Goal: Communication & Community: Answer question/provide support

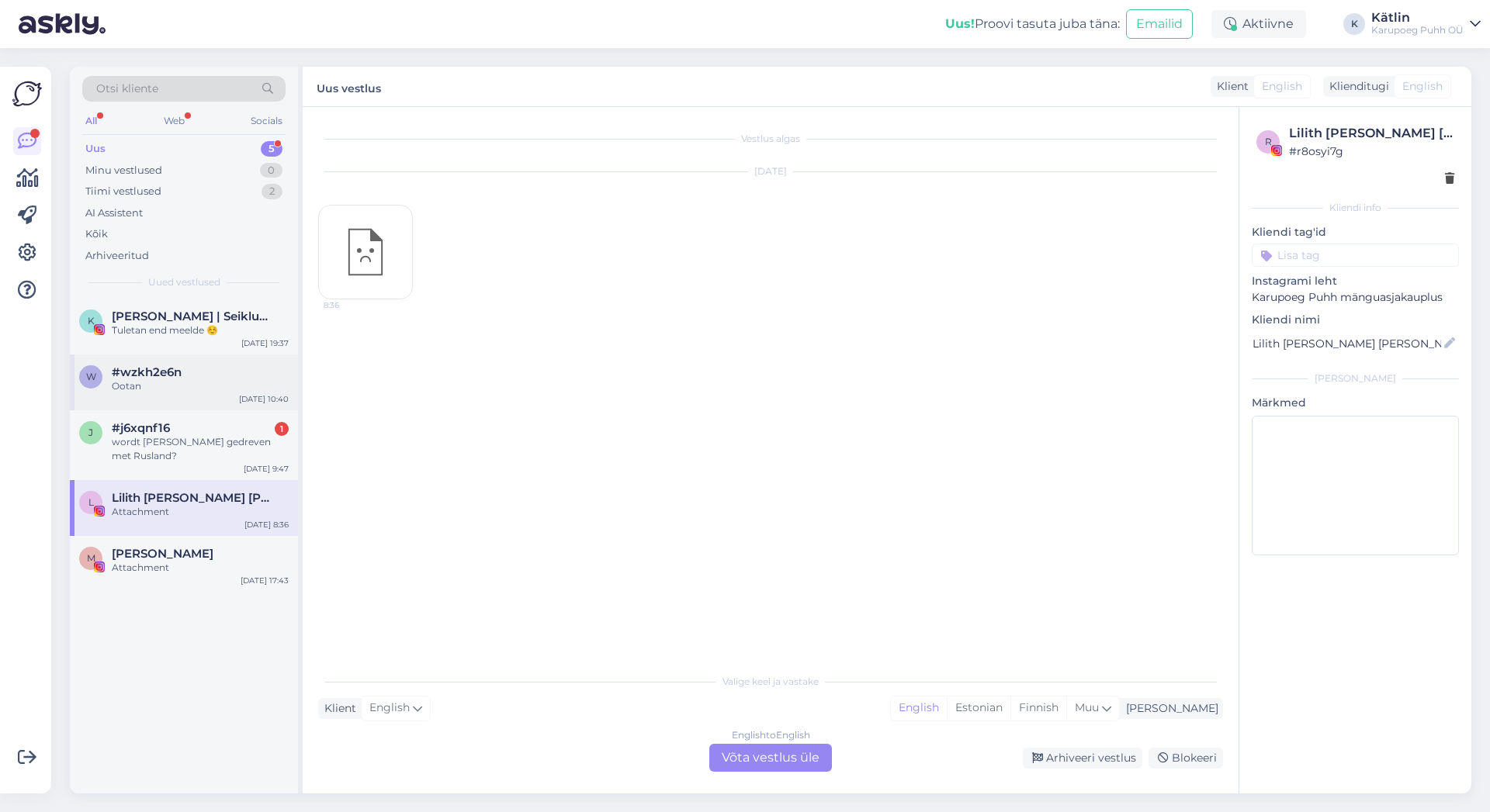
click at [175, 379] on div "Ootan" at bounding box center [200, 386] width 177 height 14
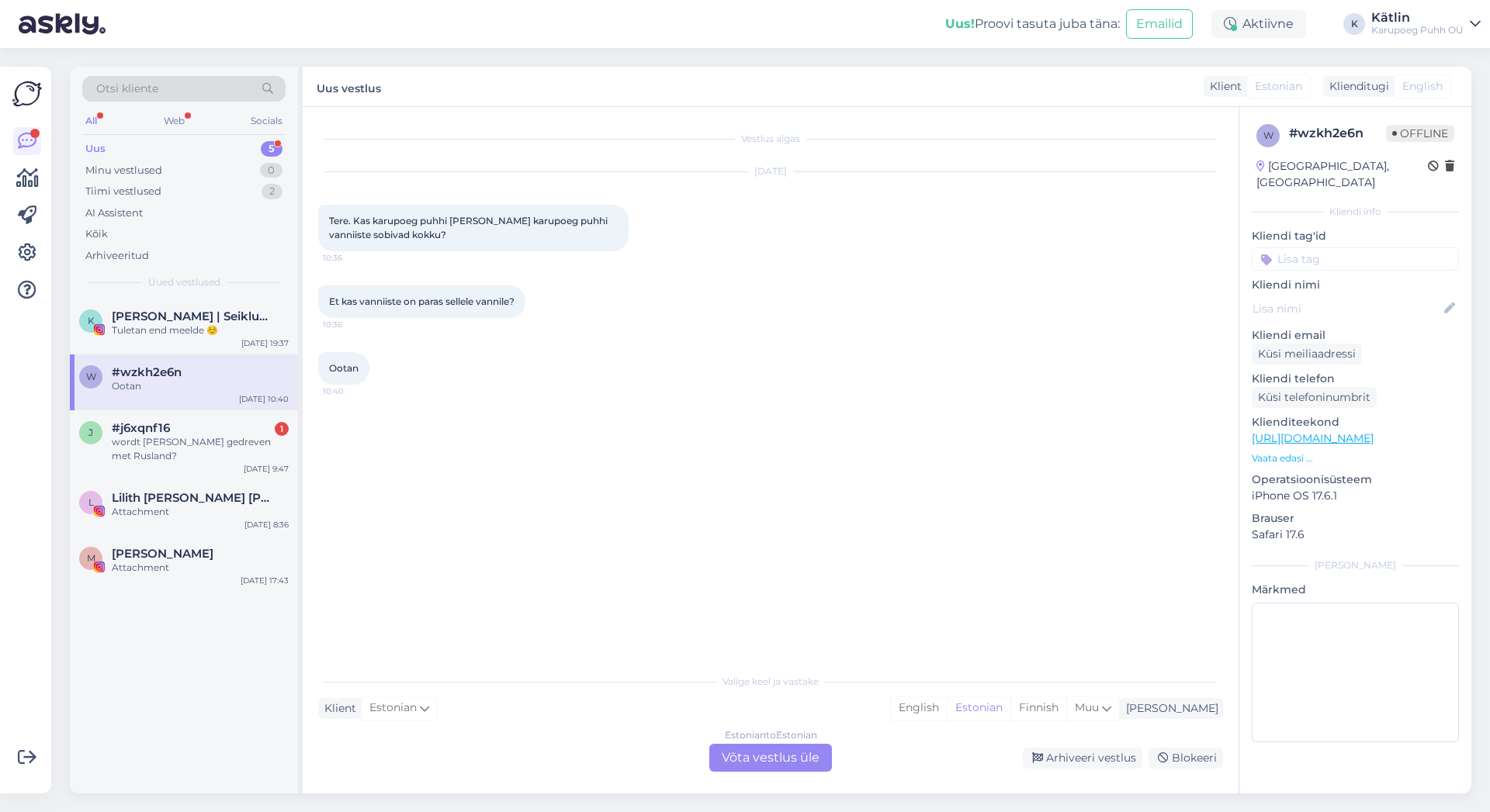
click at [786, 763] on div "Estonian to Estonian Võta vestlus üle" at bounding box center [770, 758] width 122 height 28
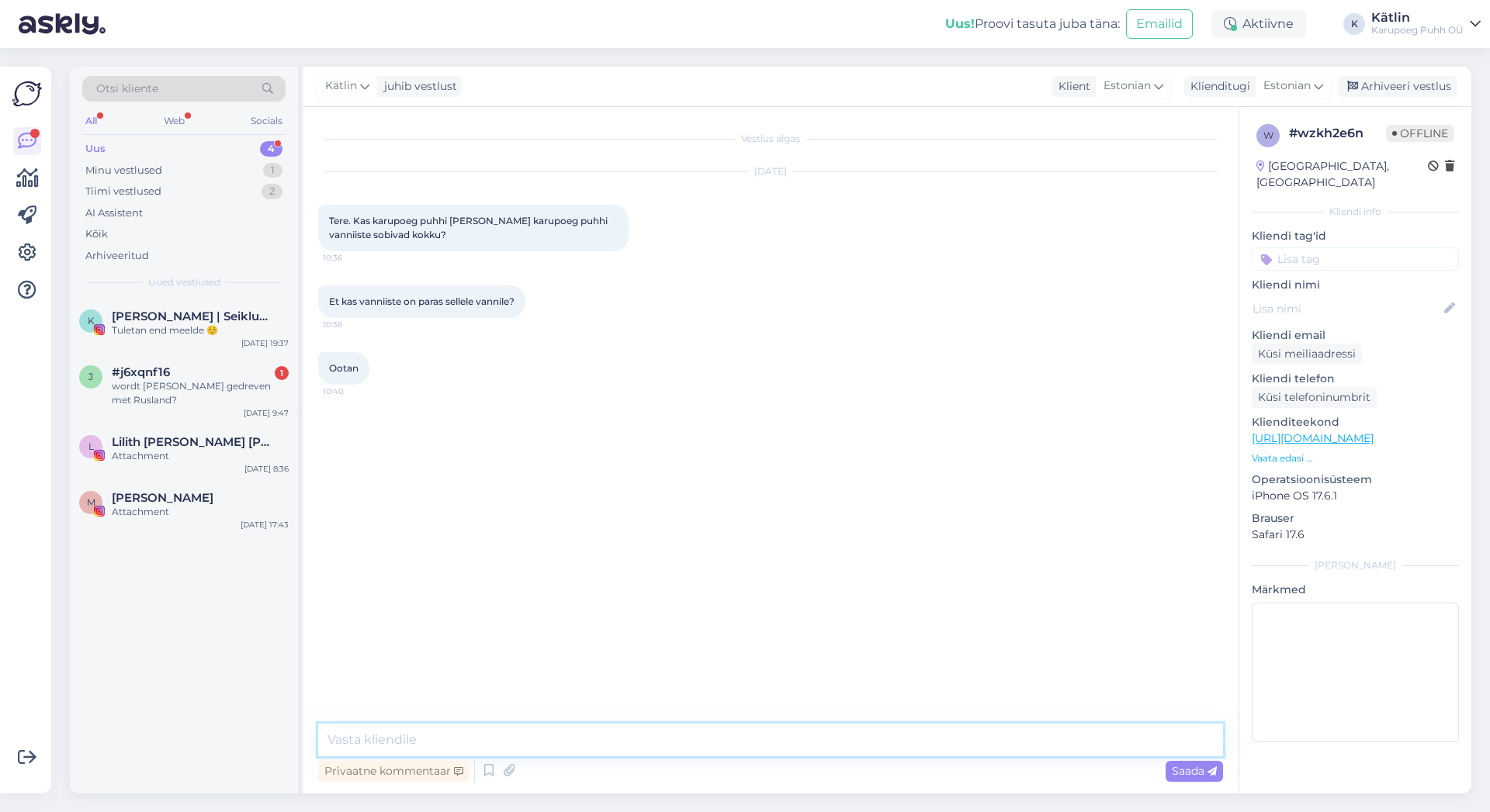
click at [585, 731] on textarea at bounding box center [771, 740] width 905 height 32
type textarea "Tere! Jah, need sobivad omavahel."
click at [1200, 774] on span "Saada" at bounding box center [1194, 770] width 45 height 14
click at [1406, 79] on div "Arhiveeri vestlus" at bounding box center [1398, 86] width 120 height 21
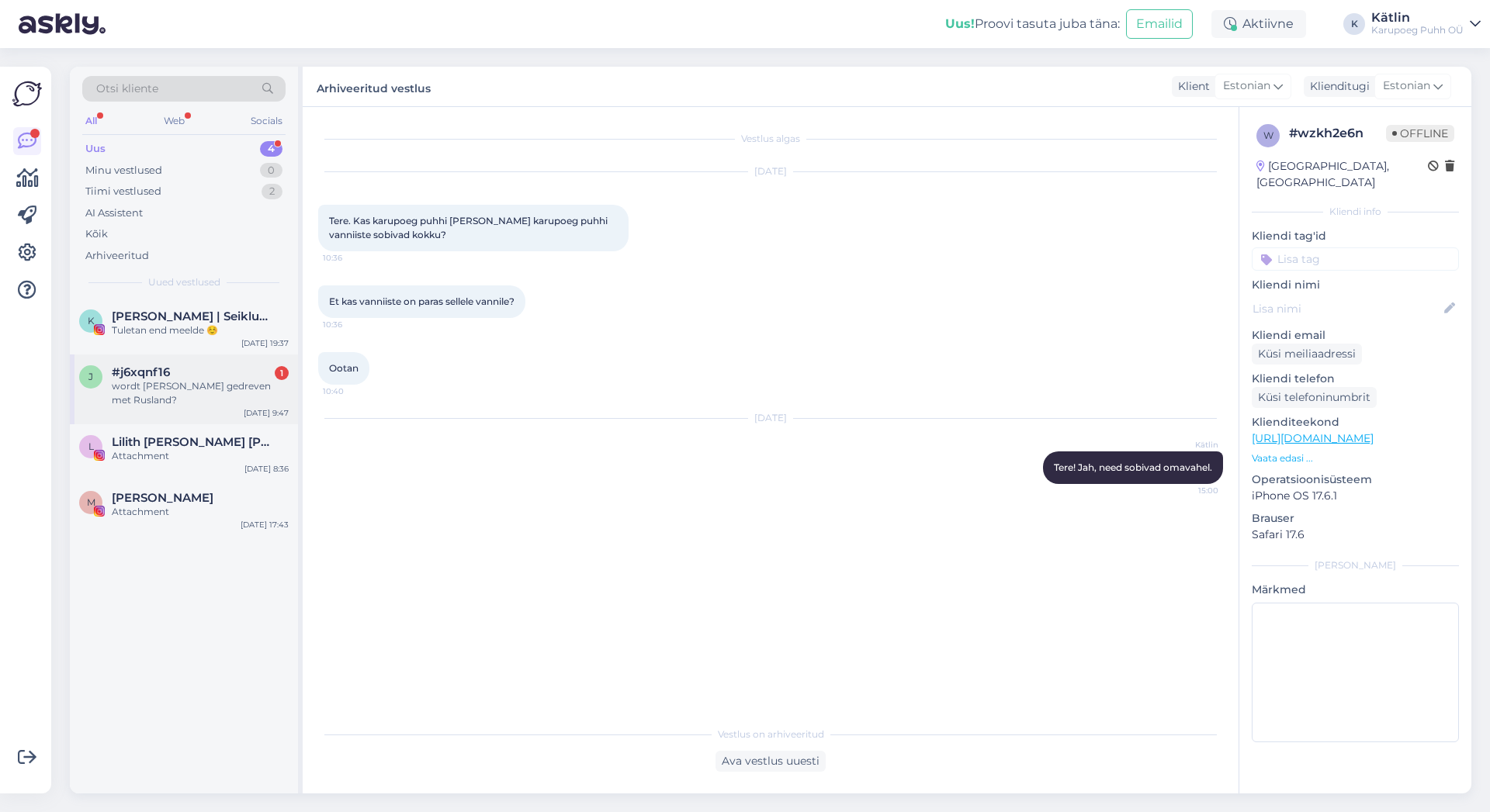
click at [157, 388] on div "wordt [PERSON_NAME] gedreven met Rusland?" at bounding box center [200, 393] width 177 height 28
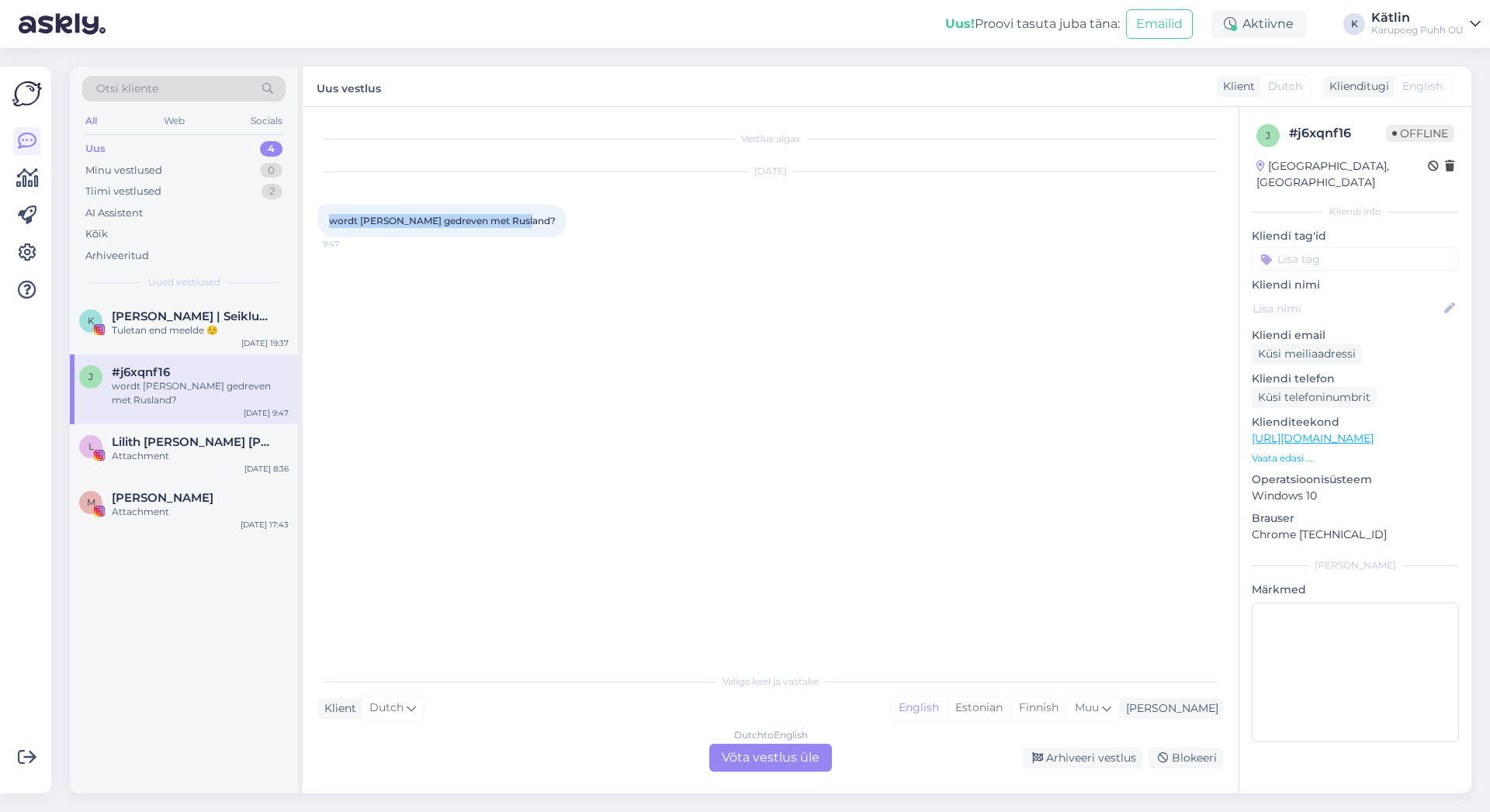
drag, startPoint x: 521, startPoint y: 220, endPoint x: 327, endPoint y: 231, distance: 194.3
click at [327, 231] on div "wordt [PERSON_NAME] gedreven met Rusland? 9:47" at bounding box center [442, 220] width 249 height 32
copy span "wordt [PERSON_NAME] gedreven met Rusland?"
click at [783, 757] on div "Dutch to English Võta vestlus üle" at bounding box center [770, 758] width 122 height 28
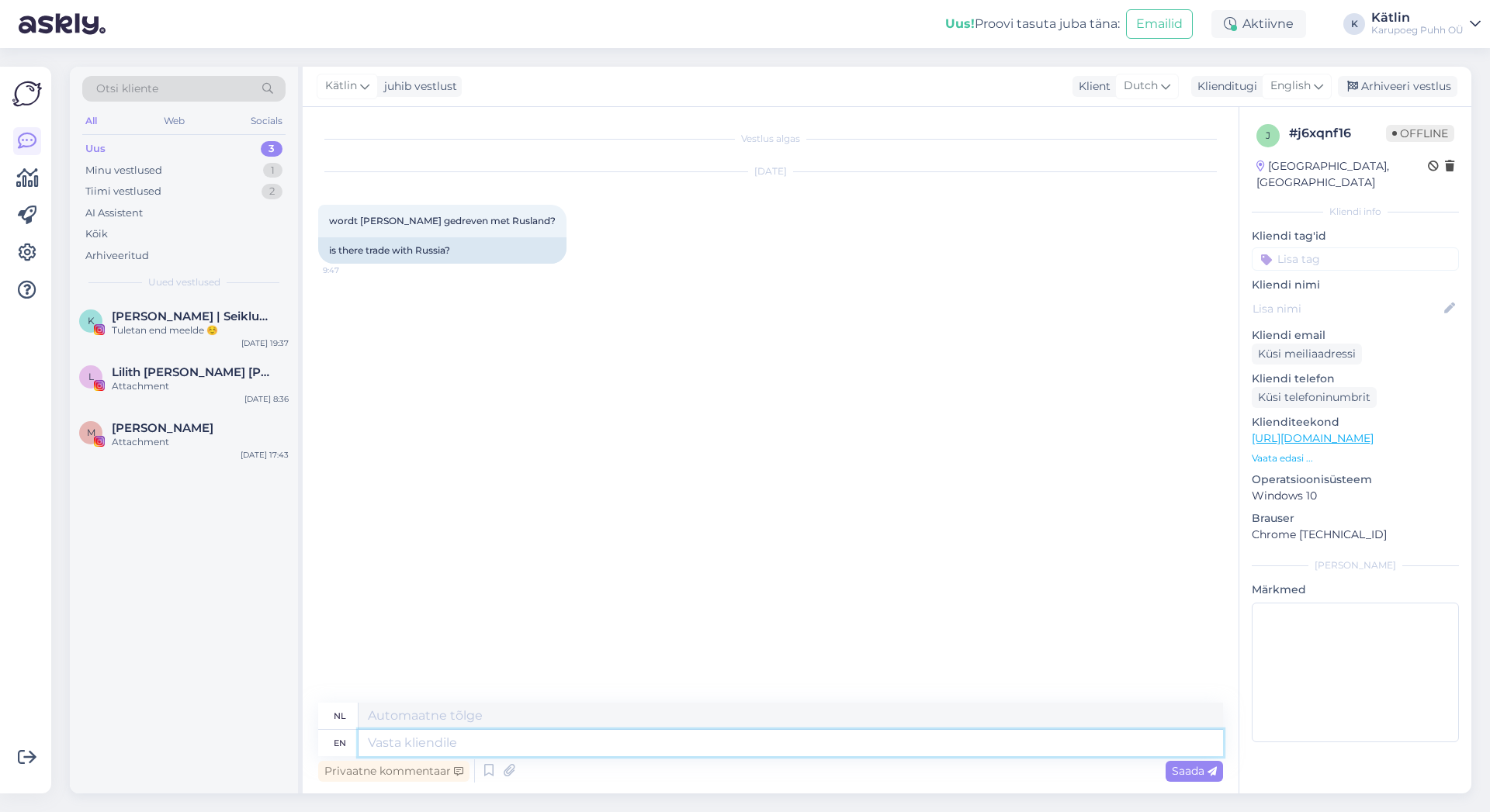
click at [622, 736] on textarea at bounding box center [791, 743] width 865 height 27
paste textarea "Hallo! Er is geen handel met Rusland."
type textarea "Hallo! Er is geen handel met Rusland."
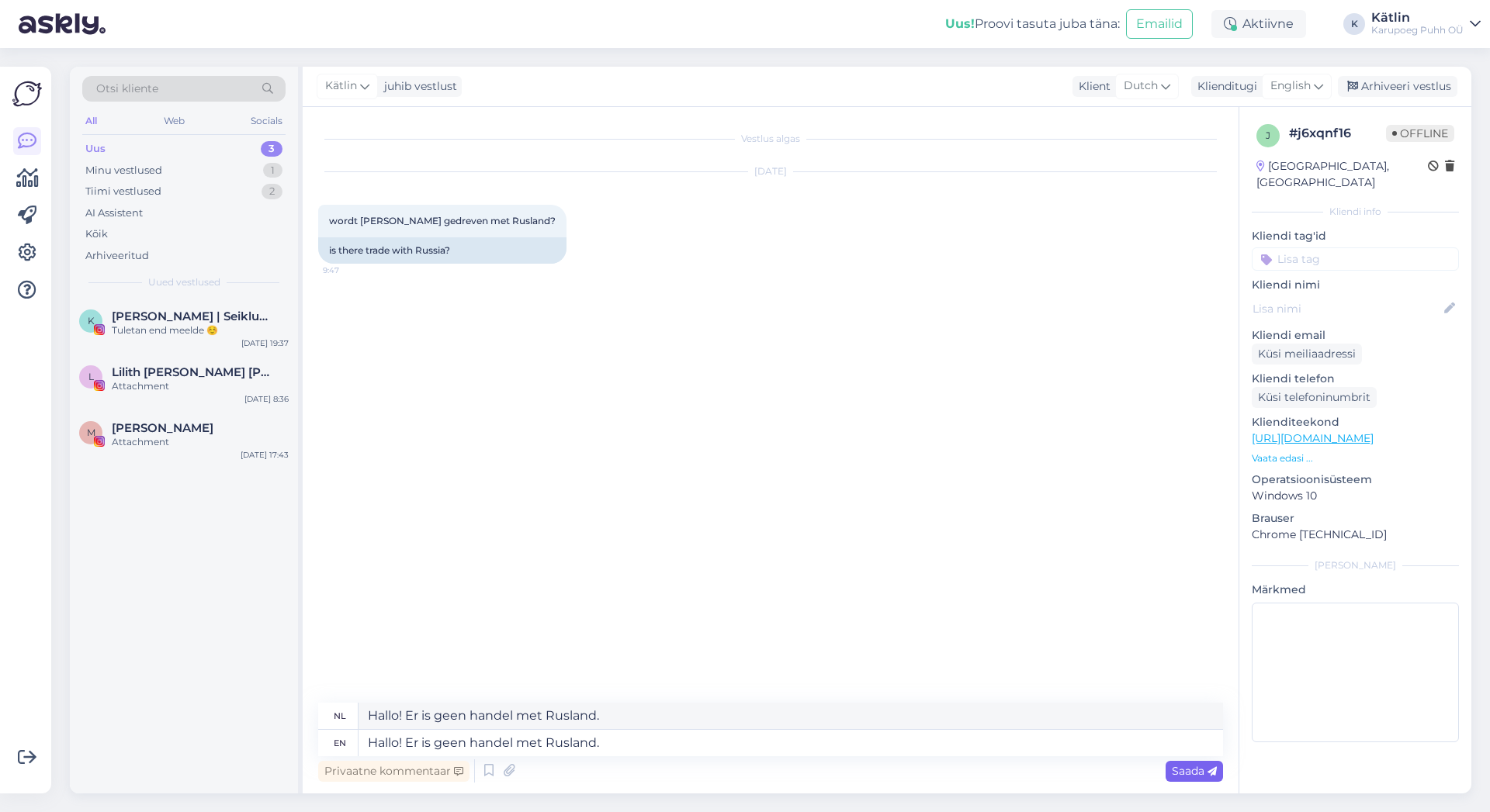
click at [1205, 771] on span "Saada" at bounding box center [1194, 770] width 45 height 14
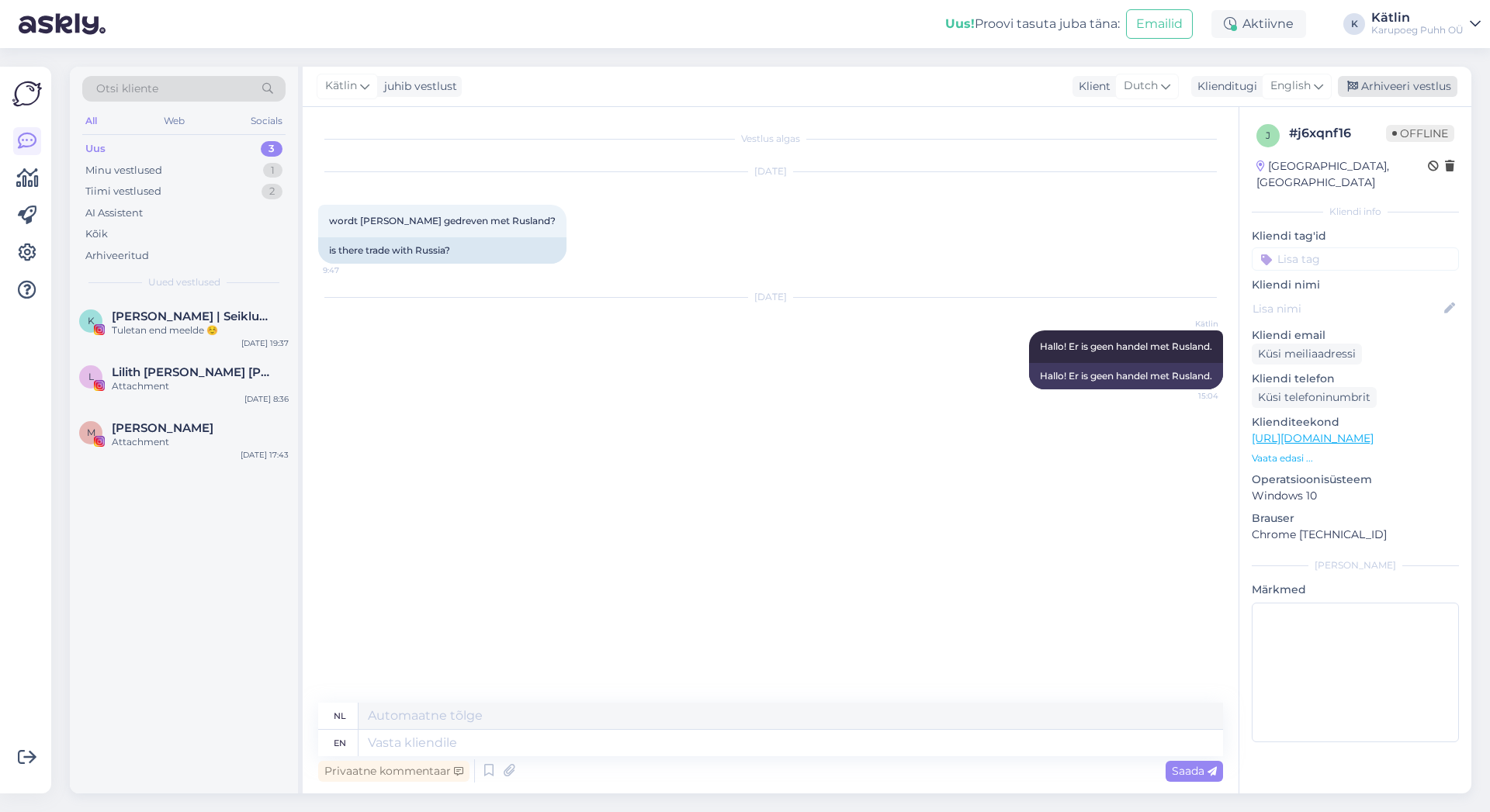
click at [1438, 84] on div "Arhiveeri vestlus" at bounding box center [1398, 86] width 120 height 21
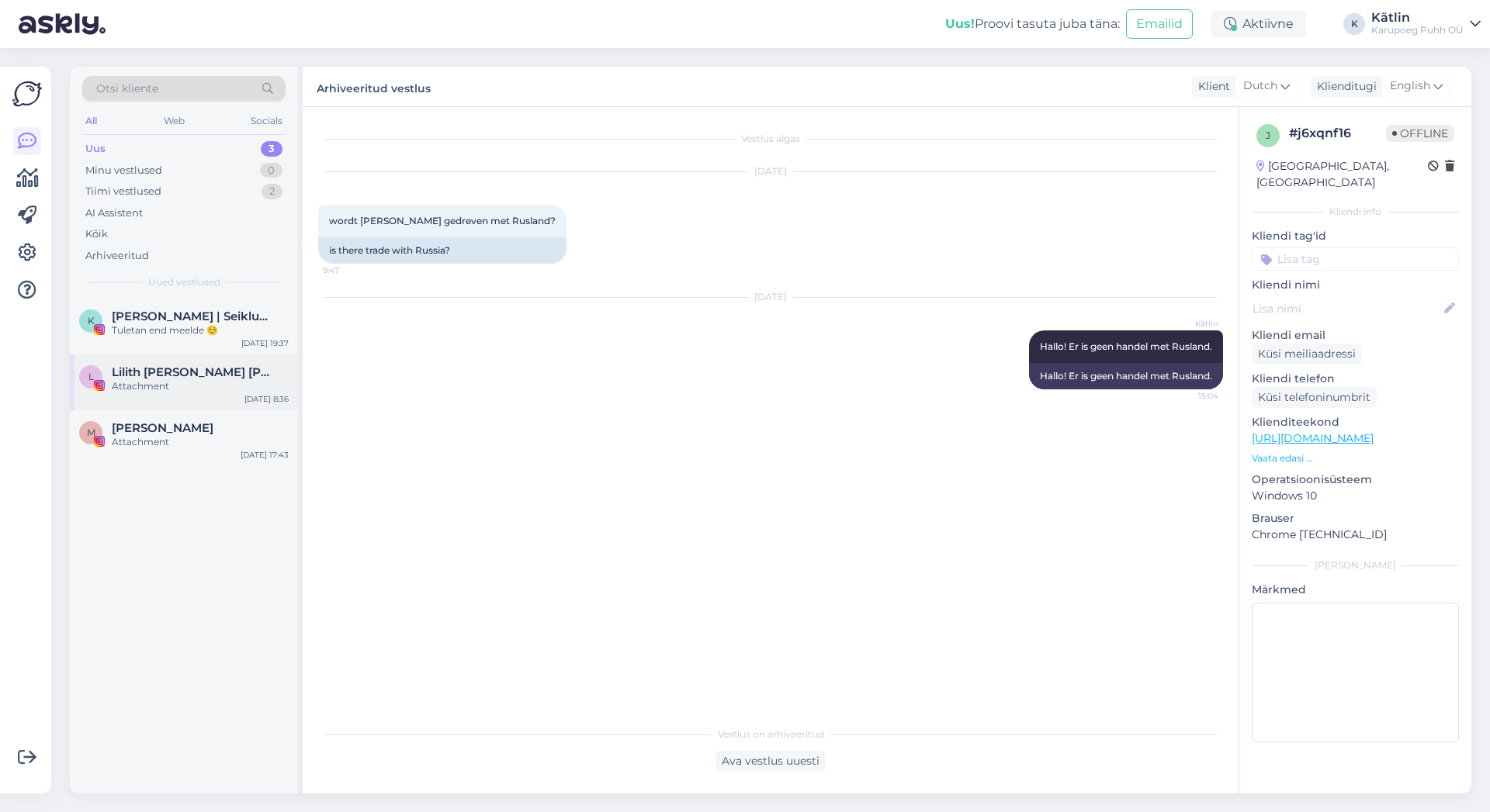
click at [149, 383] on div "Attachment" at bounding box center [200, 386] width 177 height 14
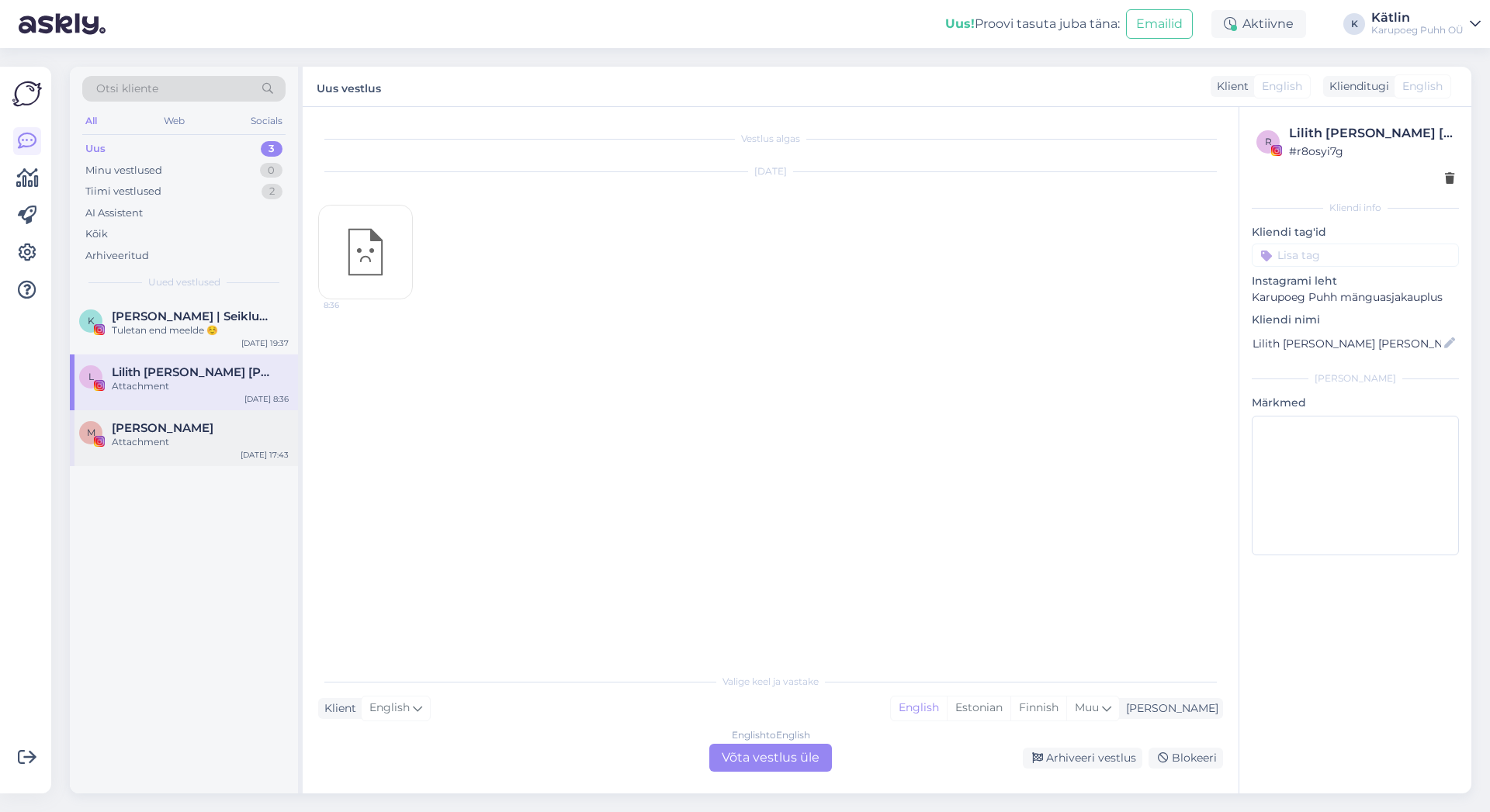
click at [155, 451] on div "M [PERSON_NAME] Attachment [DATE] 17:43" at bounding box center [184, 438] width 228 height 56
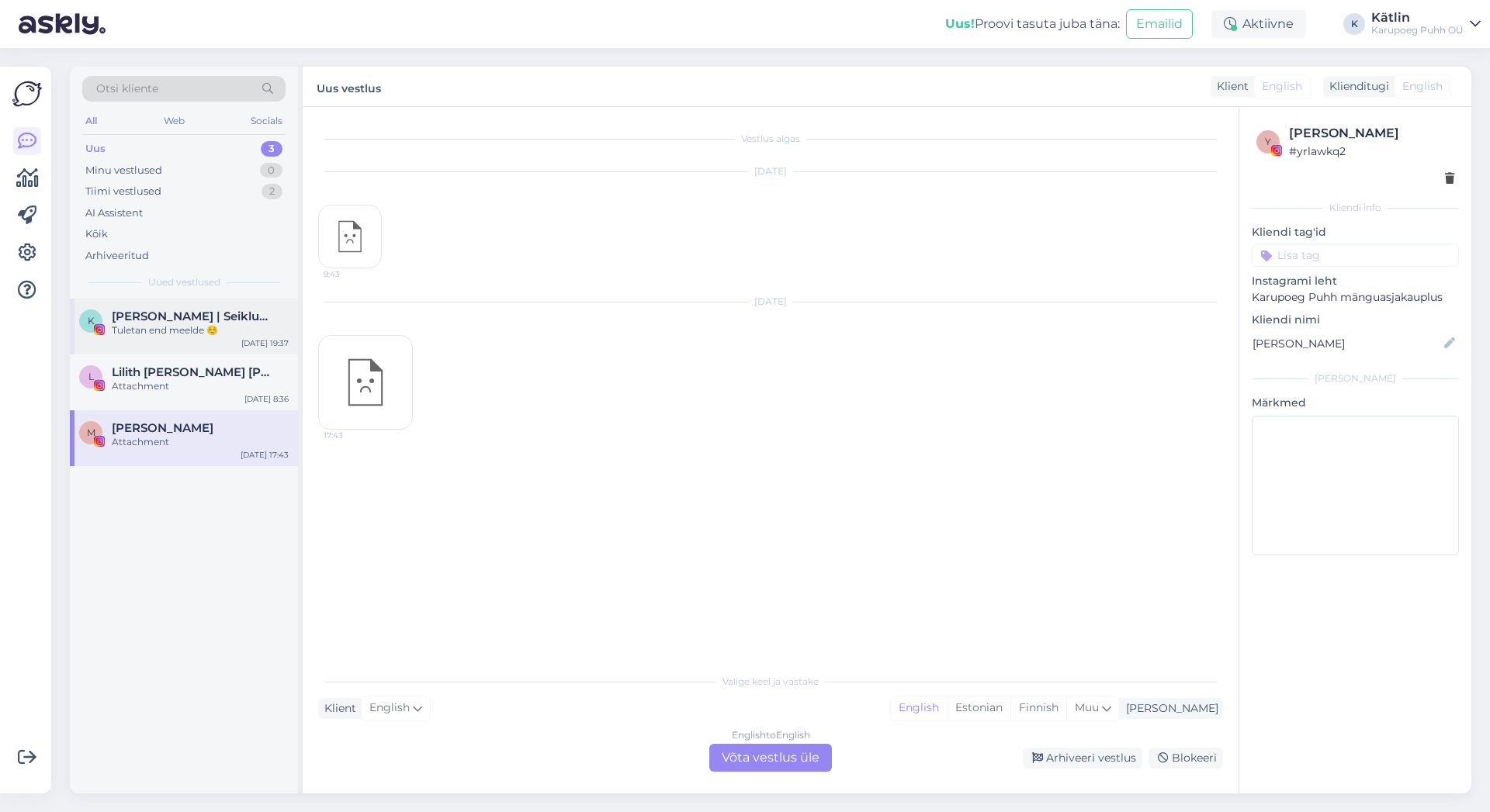
click at [197, 328] on div "Tuletan end meelde ☺️" at bounding box center [200, 330] width 177 height 14
